Goal: Information Seeking & Learning: Learn about a topic

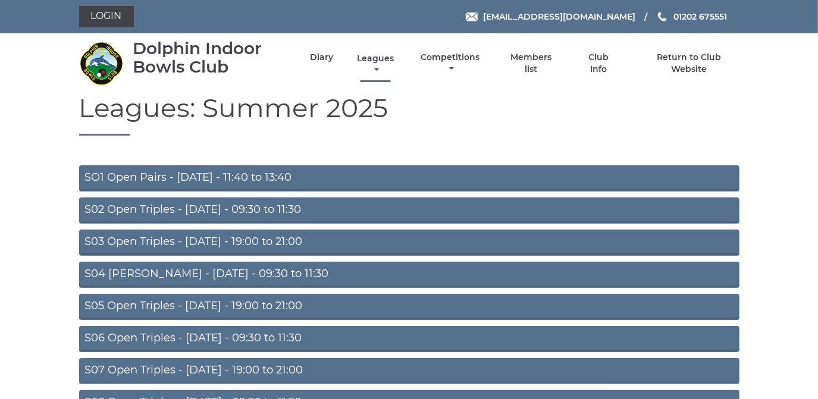
click at [378, 57] on link "Leagues" at bounding box center [375, 64] width 43 height 23
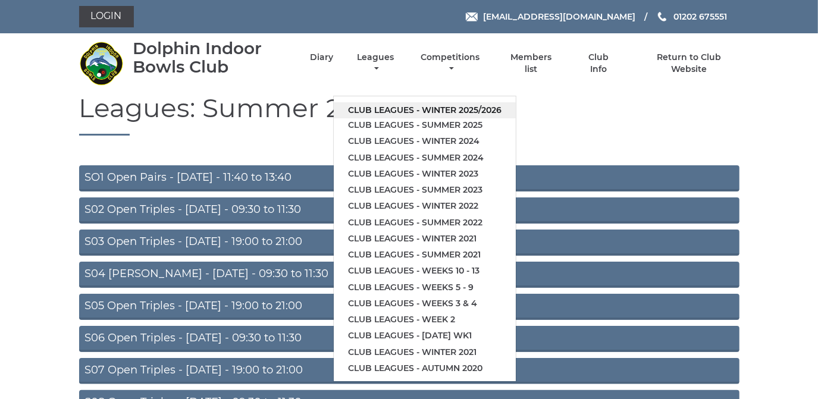
click at [376, 111] on link "Club leagues - Winter 2025/2026" at bounding box center [425, 110] width 182 height 16
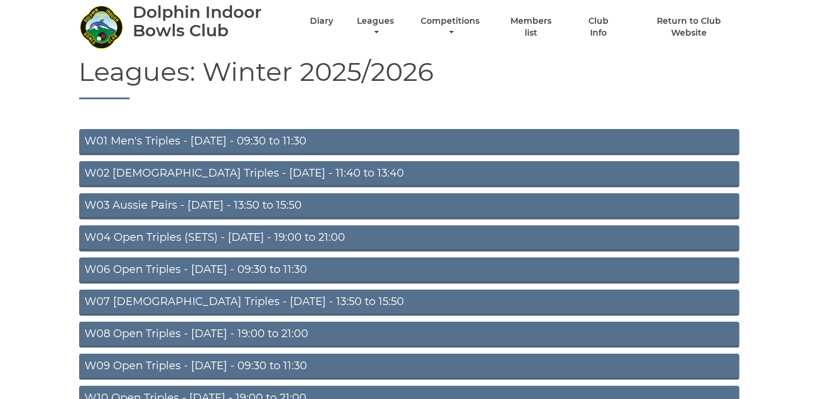
scroll to position [216, 0]
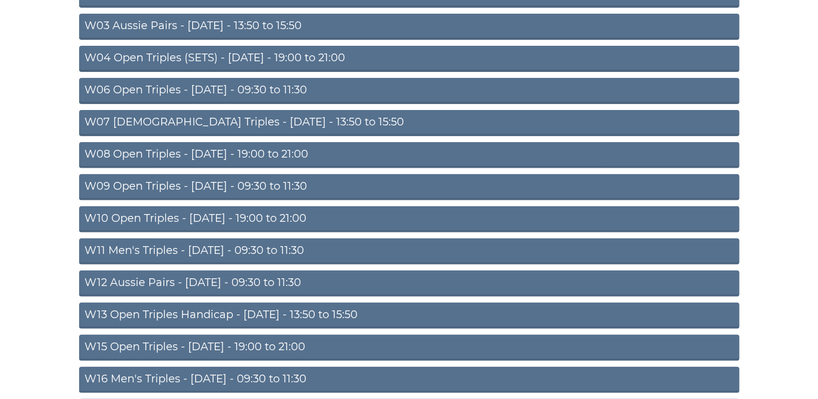
click at [205, 245] on link "W11 Men's Triples - [DATE] - 09:30 to 11:30" at bounding box center [409, 251] width 660 height 26
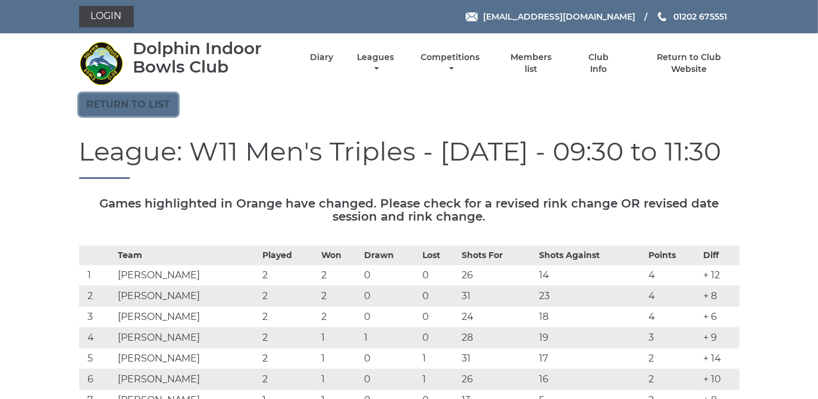
click at [120, 98] on link "Return to list" at bounding box center [128, 104] width 99 height 23
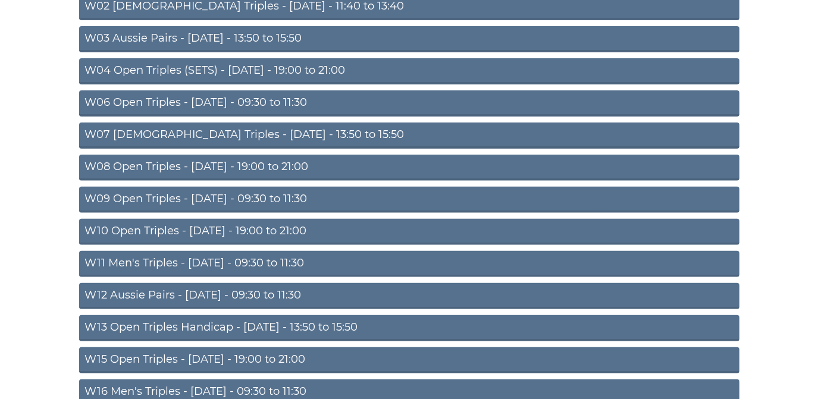
scroll to position [216, 0]
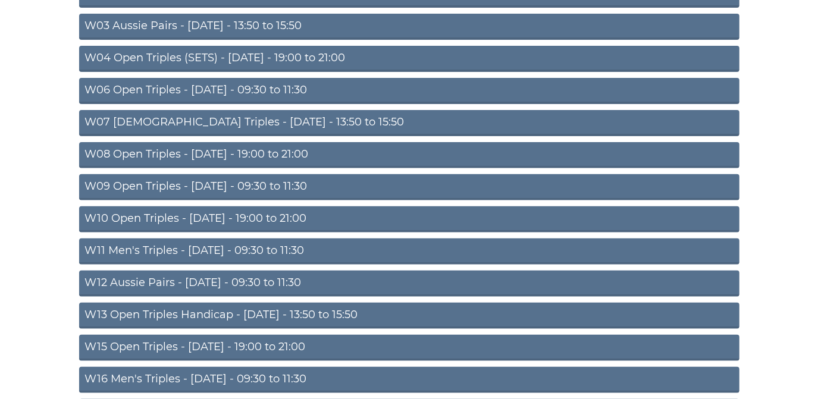
click at [234, 276] on link "W12 Aussie Pairs - Thursday - 09:30 to 11:30" at bounding box center [409, 284] width 660 height 26
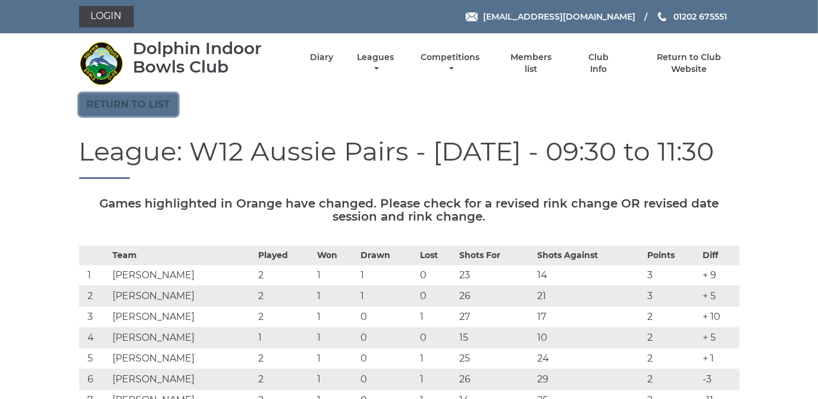
click at [138, 100] on link "Return to list" at bounding box center [128, 104] width 99 height 23
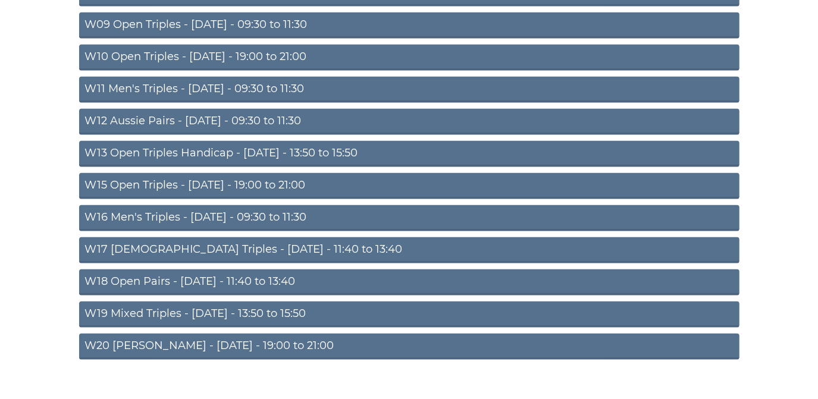
scroll to position [390, 0]
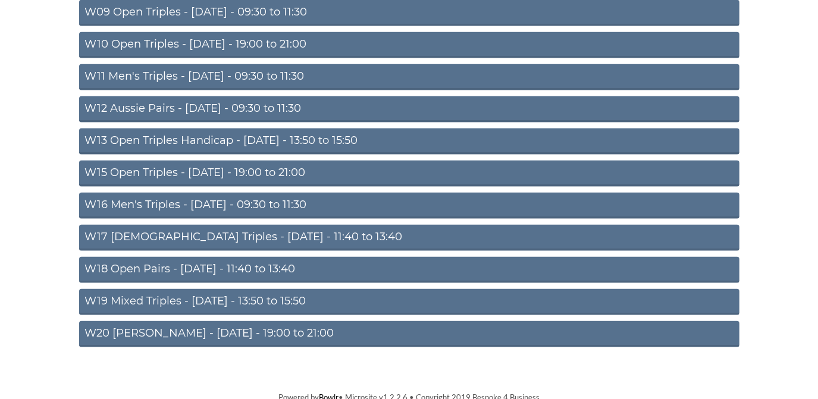
click at [252, 200] on link "W16 Men's Triples - Friday - 09:30 to 11:30" at bounding box center [409, 206] width 660 height 26
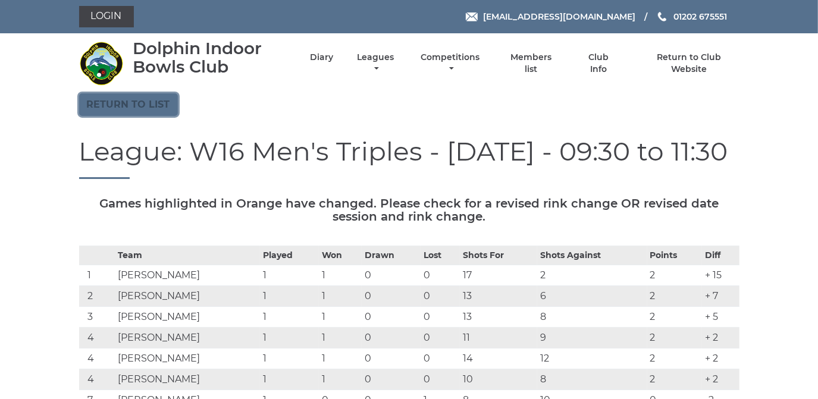
click at [137, 107] on link "Return to list" at bounding box center [128, 104] width 99 height 23
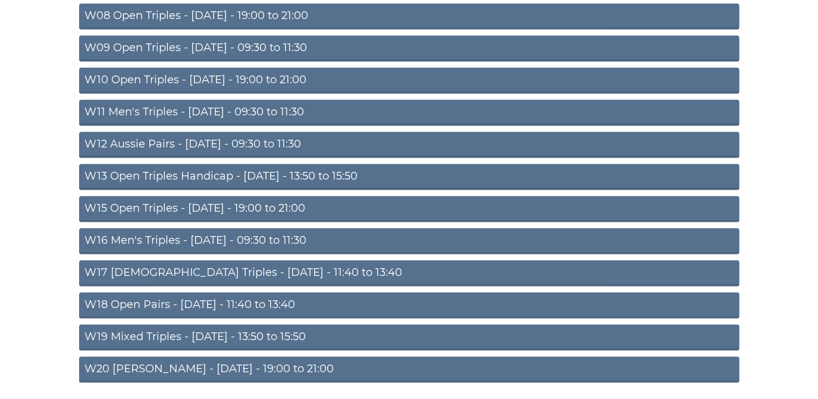
scroll to position [390, 0]
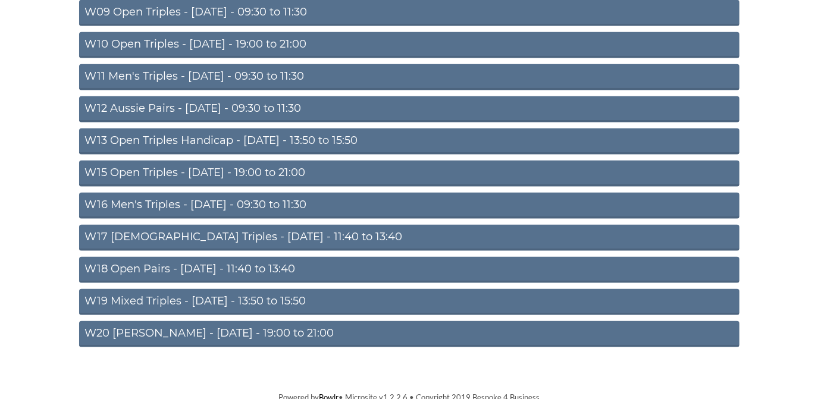
click at [223, 172] on link "W15 Open Triples - [DATE] - 19:00 to 21:00" at bounding box center [409, 174] width 660 height 26
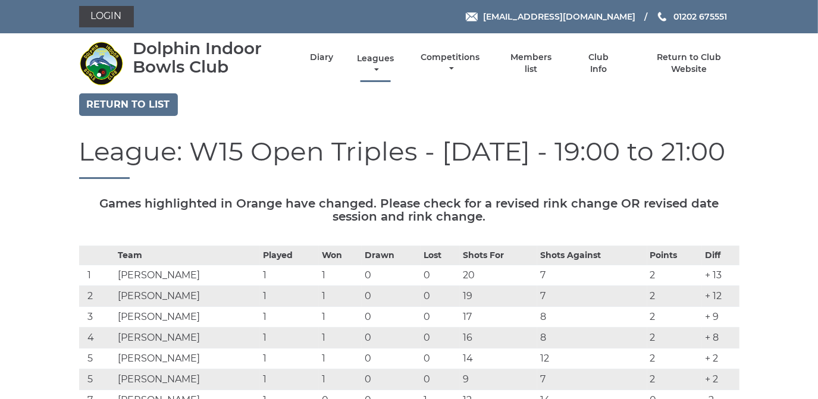
click at [371, 59] on link "Leagues" at bounding box center [375, 64] width 43 height 23
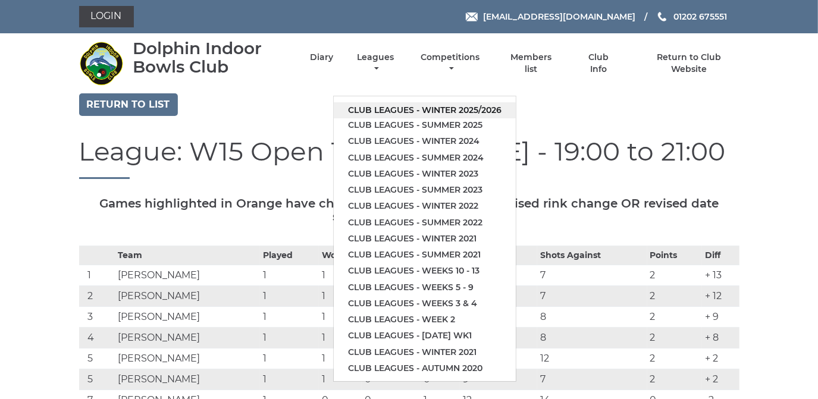
click at [369, 108] on link "Club leagues - Winter 2025/2026" at bounding box center [425, 110] width 182 height 16
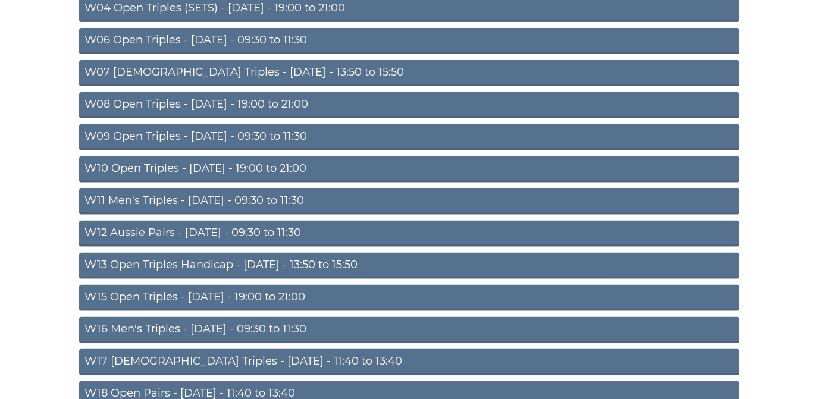
scroll to position [324, 0]
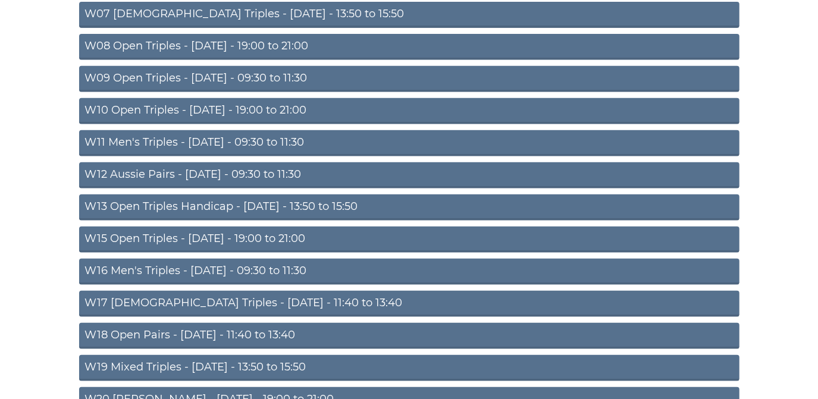
click at [222, 235] on link "W15 Open Triples - Thursday - 19:00 to 21:00" at bounding box center [409, 240] width 660 height 26
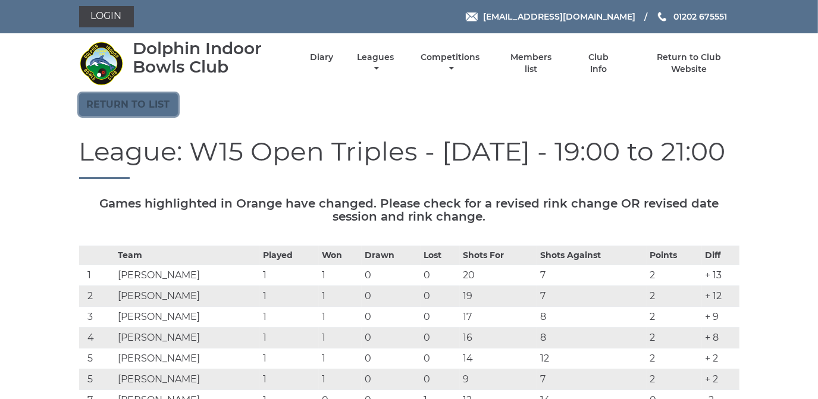
click at [155, 105] on link "Return to list" at bounding box center [128, 104] width 99 height 23
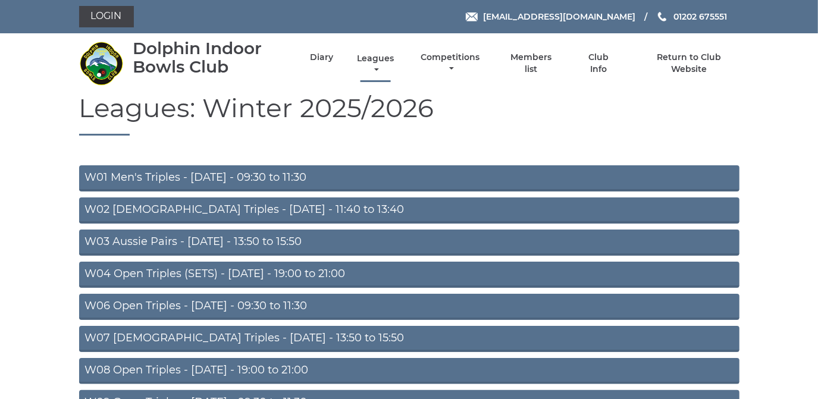
click at [376, 56] on link "Leagues" at bounding box center [375, 64] width 43 height 23
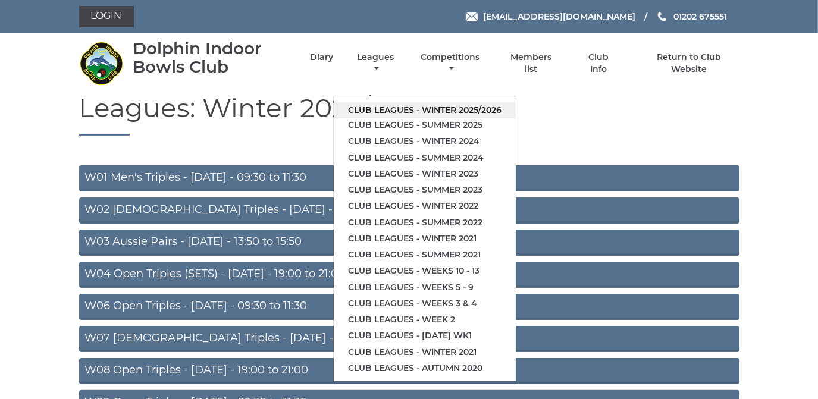
click at [366, 108] on link "Club leagues - Winter 2025/2026" at bounding box center [425, 110] width 182 height 16
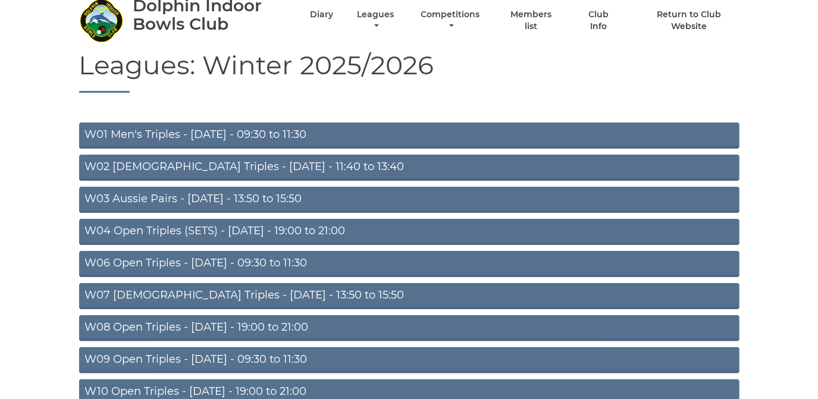
scroll to position [162, 0]
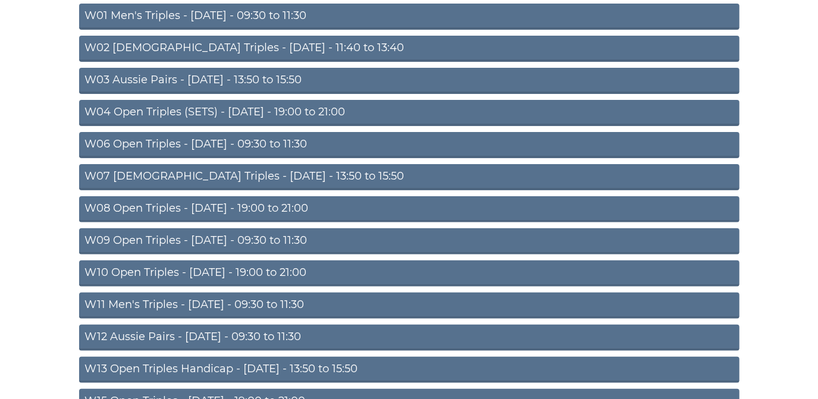
click at [240, 265] on link "W10 Open Triples - Wednesday - 19:00 to 21:00" at bounding box center [409, 273] width 660 height 26
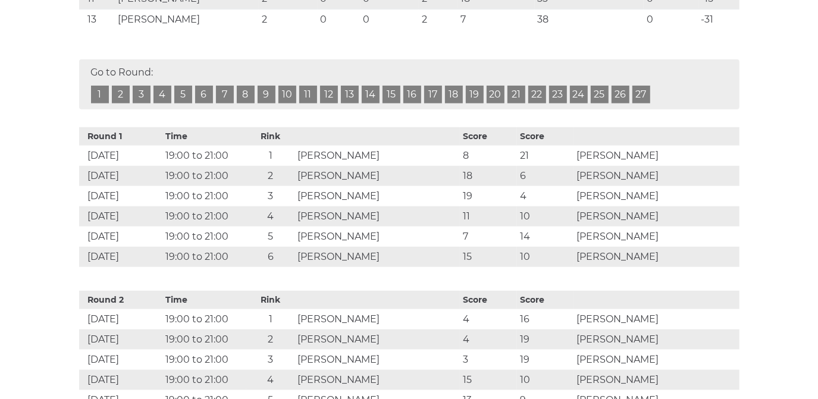
scroll to position [378, 0]
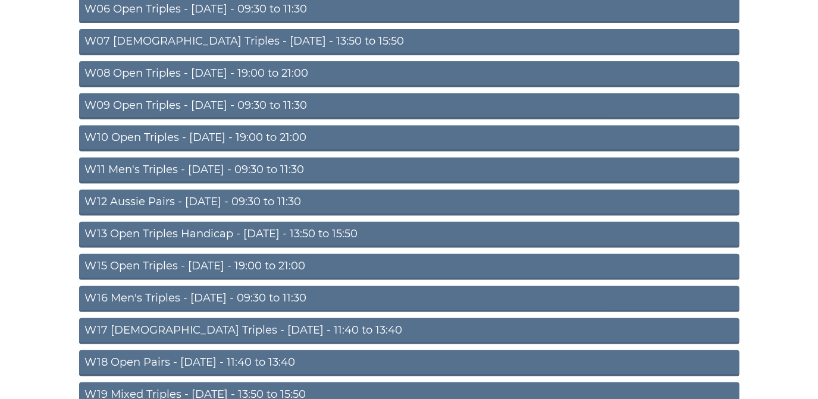
scroll to position [324, 0]
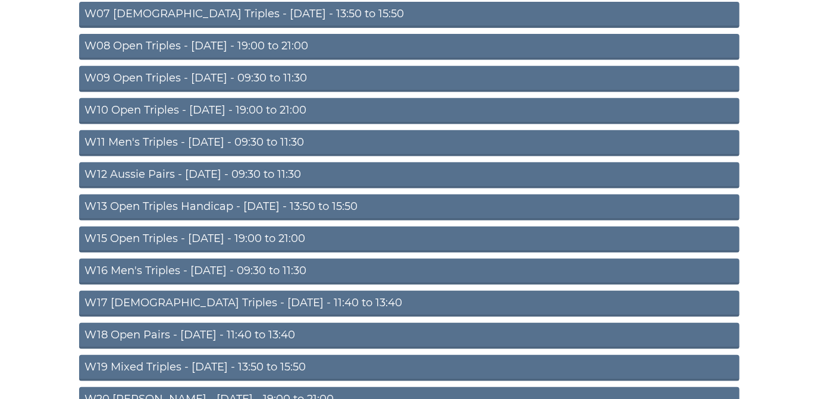
click at [201, 234] on link "W15 Open Triples - [DATE] - 19:00 to 21:00" at bounding box center [409, 240] width 660 height 26
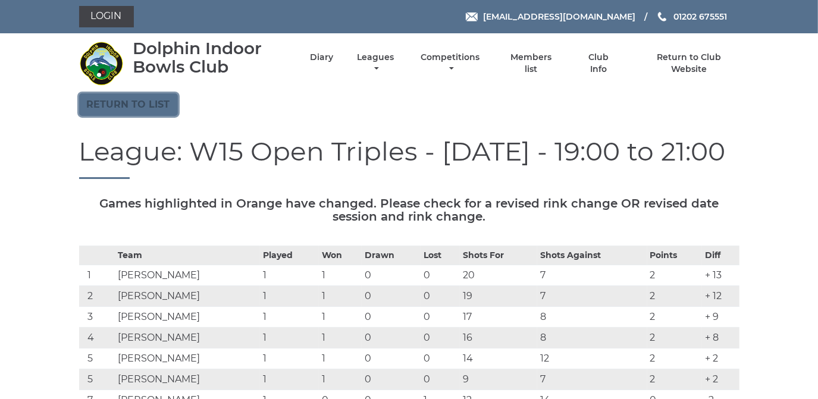
click at [136, 104] on link "Return to list" at bounding box center [128, 104] width 99 height 23
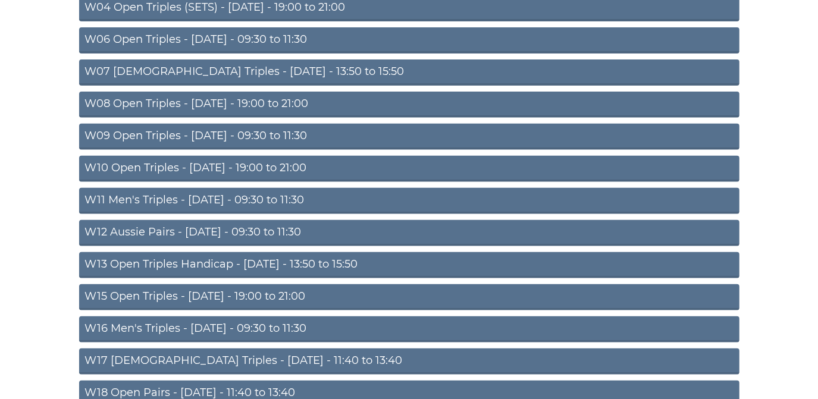
scroll to position [390, 0]
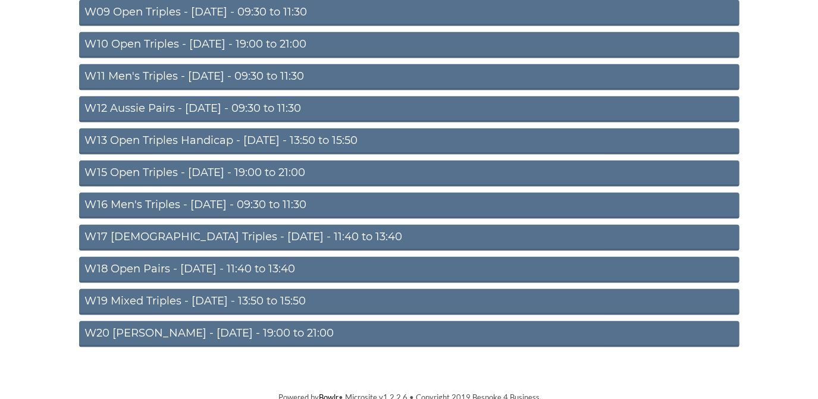
click at [203, 327] on link "W20 Aussie Pairs - Friday - 19:00 to 21:00" at bounding box center [409, 334] width 660 height 26
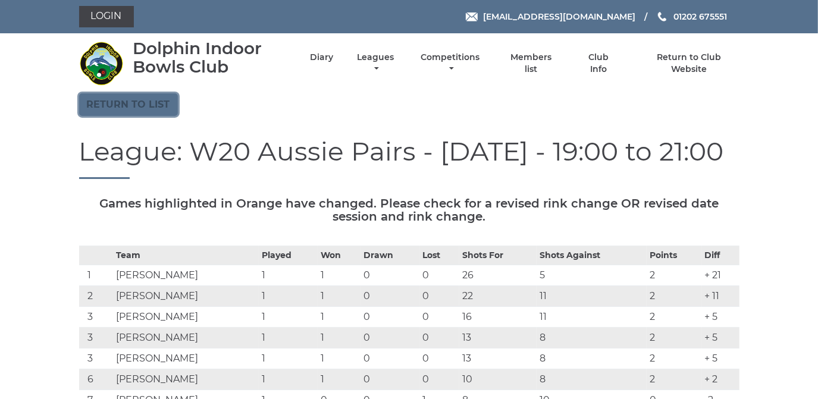
click at [128, 100] on link "Return to list" at bounding box center [128, 104] width 99 height 23
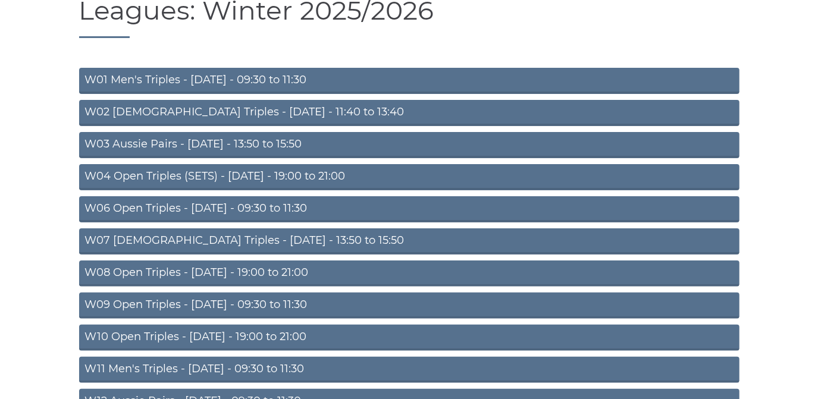
scroll to position [108, 0]
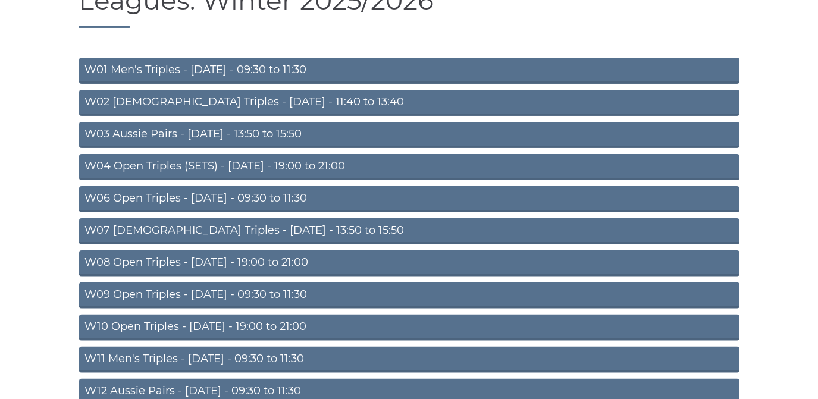
click at [263, 260] on link "W08 Open Triples - [DATE] - 19:00 to 21:00" at bounding box center [409, 263] width 660 height 26
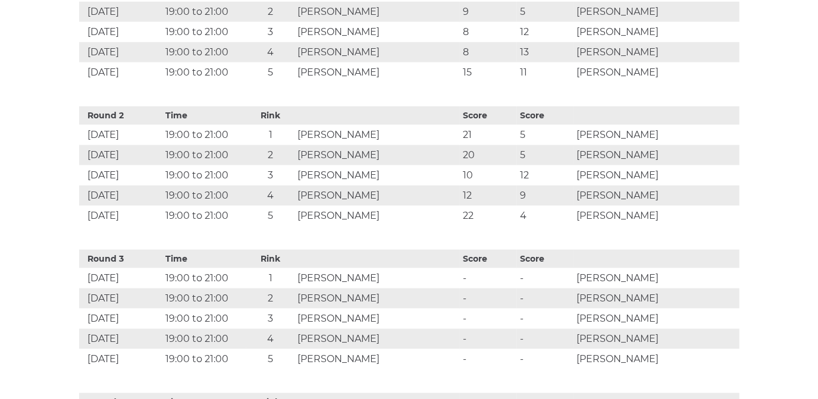
scroll to position [702, 0]
